Goal: Task Accomplishment & Management: Use online tool/utility

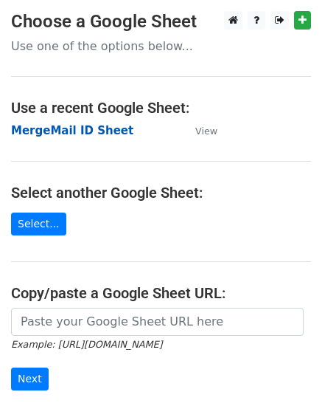
click at [68, 132] on strong "MergeMail ID Sheet" at bounding box center [72, 130] width 122 height 13
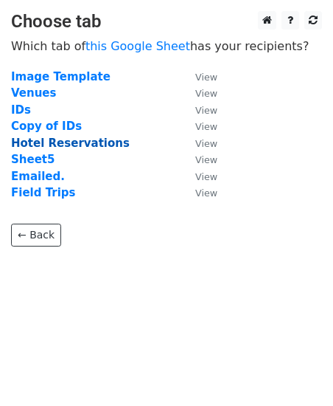
click at [44, 138] on strong "Hotel Reservations" at bounding box center [70, 142] width 119 height 13
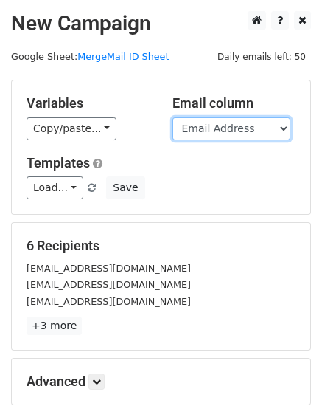
click at [240, 132] on select "Email Address Name Event Check In Check Out Room Style Confirmation Number Loca…" at bounding box center [232, 128] width 118 height 23
click at [173, 117] on select "Email Address Name Event Check In Check Out Room Style Confirmation Number Loca…" at bounding box center [232, 128] width 118 height 23
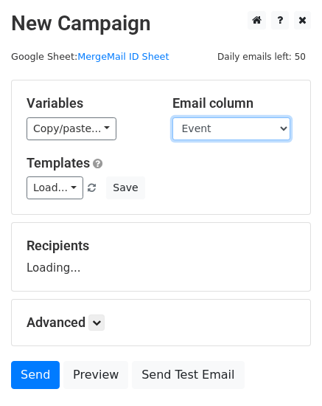
click at [255, 129] on select "Email Address Name Event Check In Check Out Room Style Confirmation Number Loca…" at bounding box center [232, 128] width 118 height 23
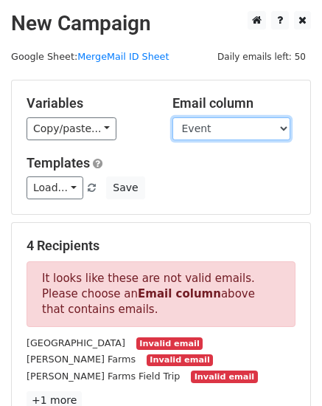
select select "Email Address"
click at [173, 117] on select "Email Address Name Event Check In Check Out Room Style Confirmation Number Loca…" at bounding box center [232, 128] width 118 height 23
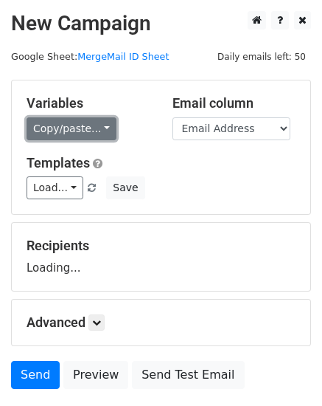
click at [89, 132] on link "Copy/paste..." at bounding box center [72, 128] width 90 height 23
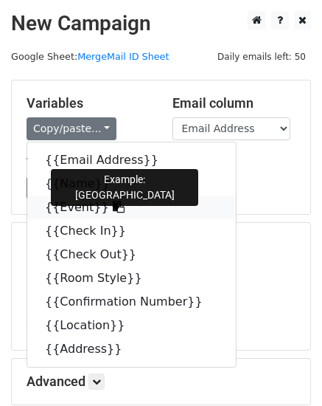
click at [113, 204] on icon at bounding box center [119, 207] width 12 height 12
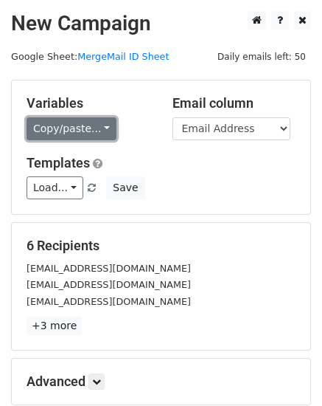
click at [75, 131] on link "Copy/paste..." at bounding box center [72, 128] width 90 height 23
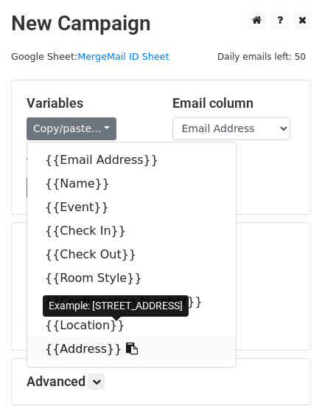
click at [81, 347] on link "{{Address}}" at bounding box center [131, 349] width 209 height 24
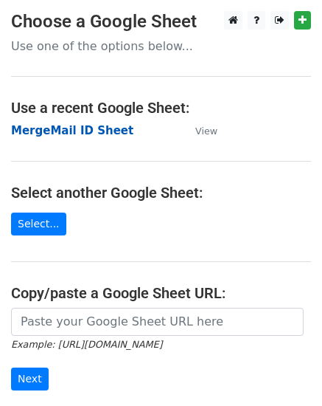
click at [47, 133] on strong "MergeMail ID Sheet" at bounding box center [72, 130] width 122 height 13
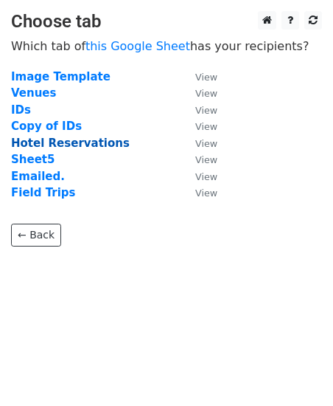
click at [42, 141] on strong "Hotel Reservations" at bounding box center [70, 142] width 119 height 13
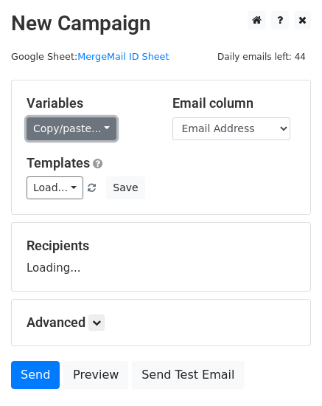
click at [58, 134] on link "Copy/paste..." at bounding box center [72, 128] width 90 height 23
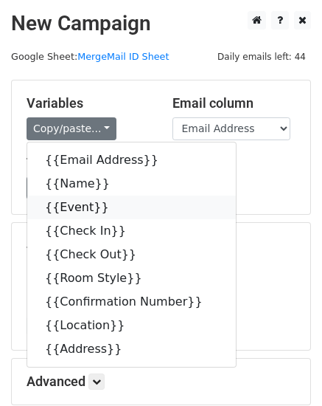
click at [81, 211] on link "{{Event}}" at bounding box center [131, 207] width 209 height 24
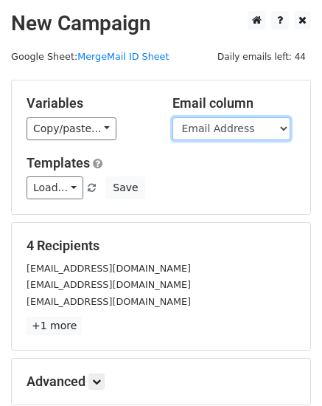
click at [244, 130] on select "Email Address Name Event Check In Check Out Room Style Confirmation Number Loca…" at bounding box center [232, 128] width 118 height 23
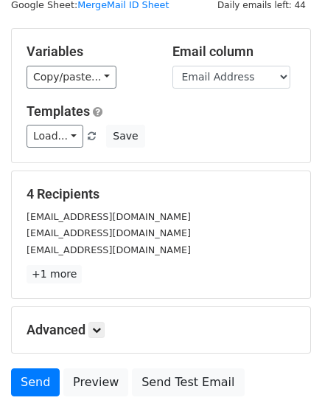
scroll to position [167, 0]
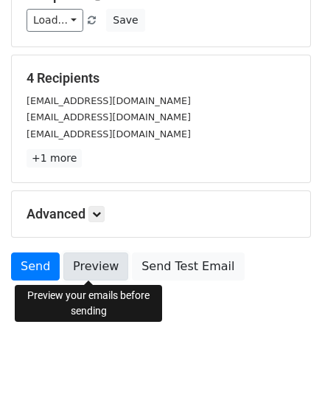
click at [103, 272] on link "Preview" at bounding box center [95, 266] width 65 height 28
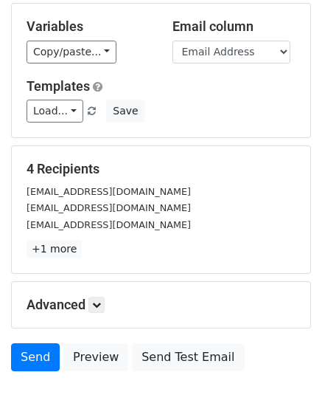
scroll to position [0, 0]
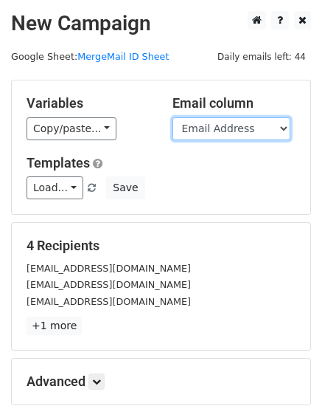
click at [233, 123] on select "Email Address Name Event Check In Check Out Room Style Confirmation Number Loca…" at bounding box center [232, 128] width 118 height 23
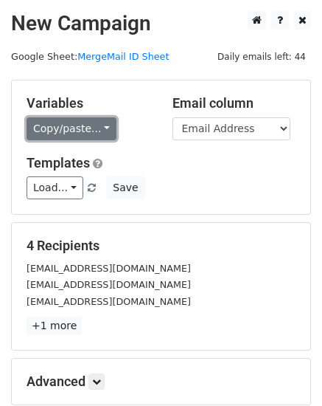
click at [98, 133] on link "Copy/paste..." at bounding box center [72, 128] width 90 height 23
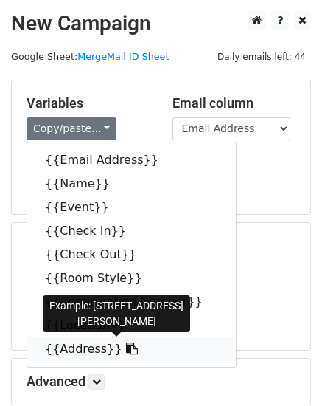
click at [85, 346] on link "{{Address}}" at bounding box center [131, 349] width 209 height 24
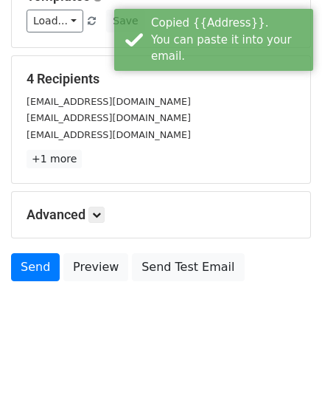
scroll to position [167, 0]
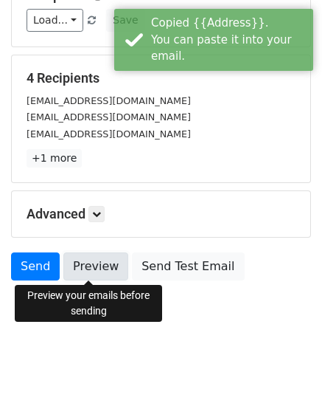
click at [83, 272] on link "Preview" at bounding box center [95, 266] width 65 height 28
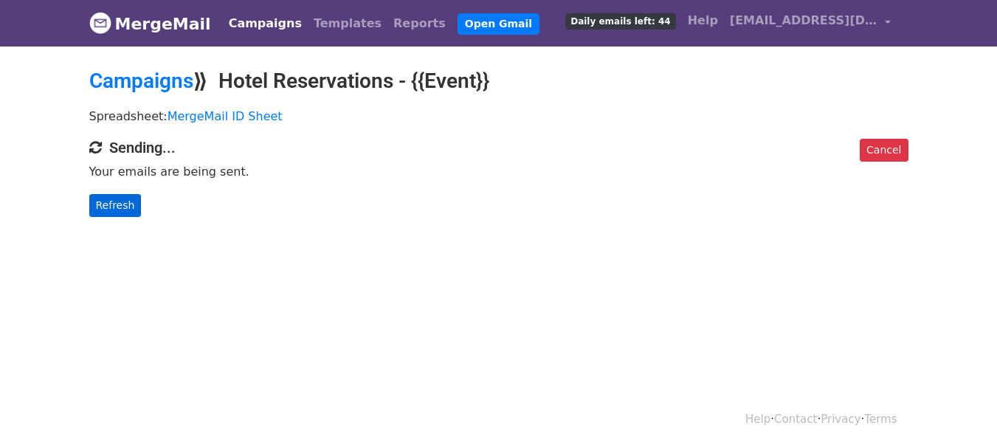
drag, startPoint x: 144, startPoint y: 201, endPoint x: 123, endPoint y: 203, distance: 20.8
click at [144, 201] on p "Refresh" at bounding box center [498, 205] width 819 height 23
click at [99, 207] on link "Refresh" at bounding box center [115, 205] width 52 height 23
click at [92, 197] on link "Refresh" at bounding box center [115, 205] width 52 height 23
click at [127, 208] on link "Refresh" at bounding box center [115, 205] width 52 height 23
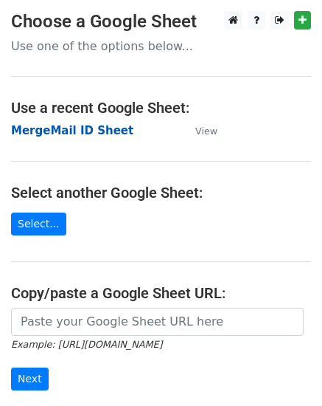
click at [77, 132] on strong "MergeMail ID Sheet" at bounding box center [72, 130] width 122 height 13
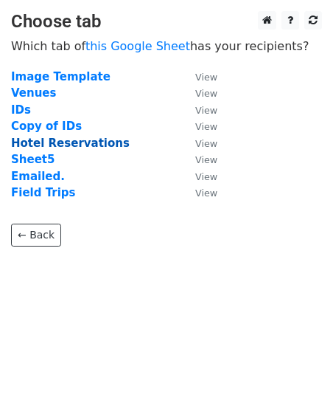
click at [41, 148] on strong "Hotel Reservations" at bounding box center [70, 142] width 119 height 13
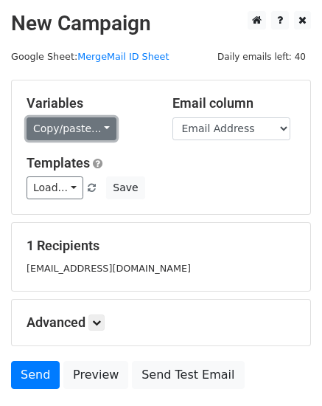
click at [63, 119] on link "Copy/paste..." at bounding box center [72, 128] width 90 height 23
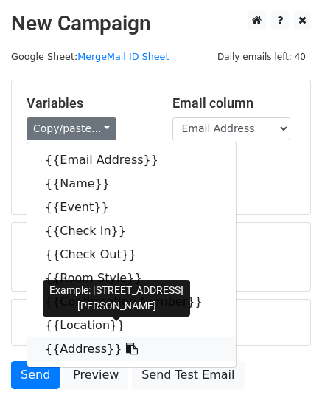
click at [126, 350] on icon at bounding box center [132, 348] width 12 height 12
